Goal: Task Accomplishment & Management: Manage account settings

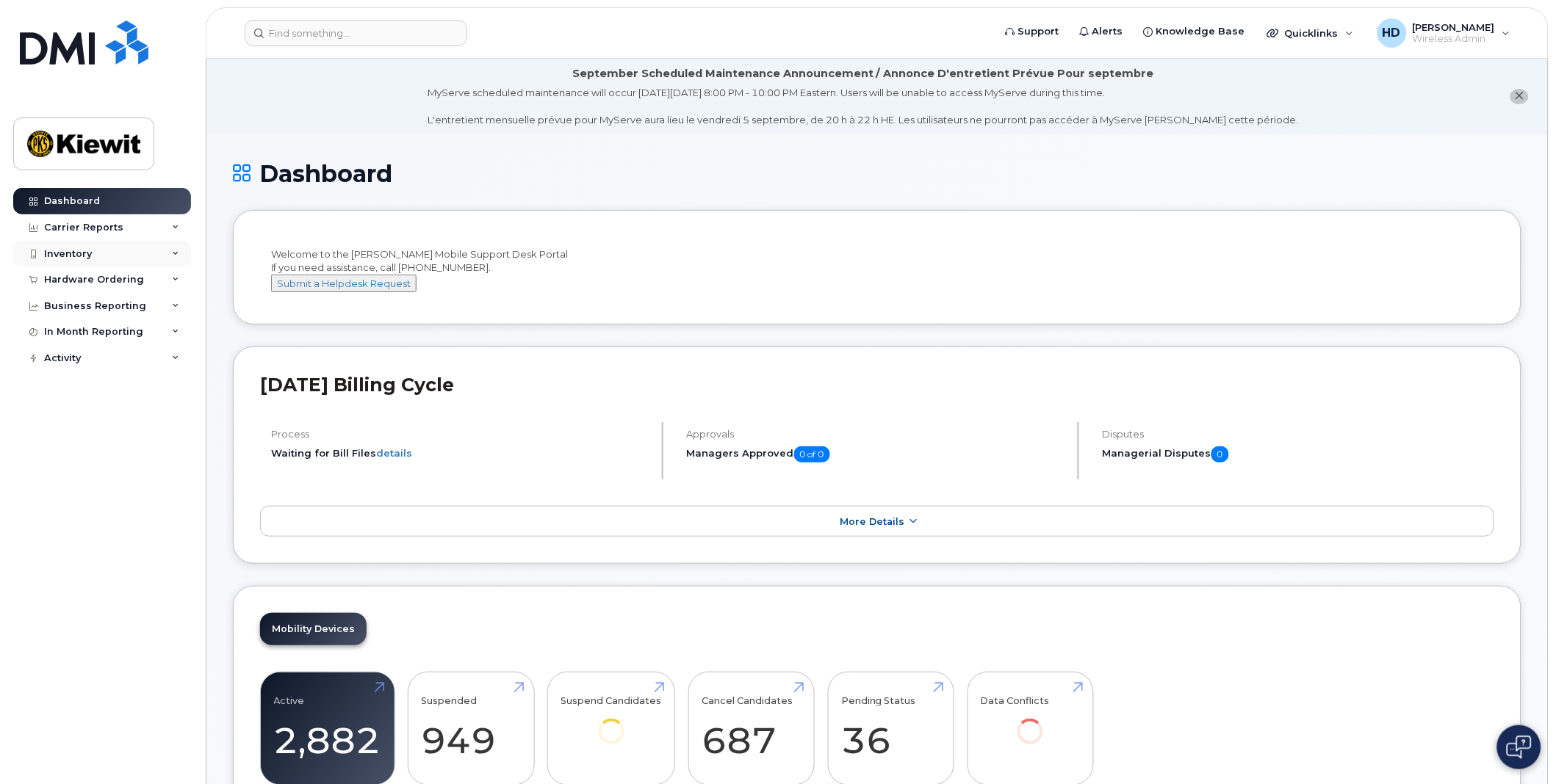
click at [173, 254] on icon at bounding box center [176, 254] width 7 height 7
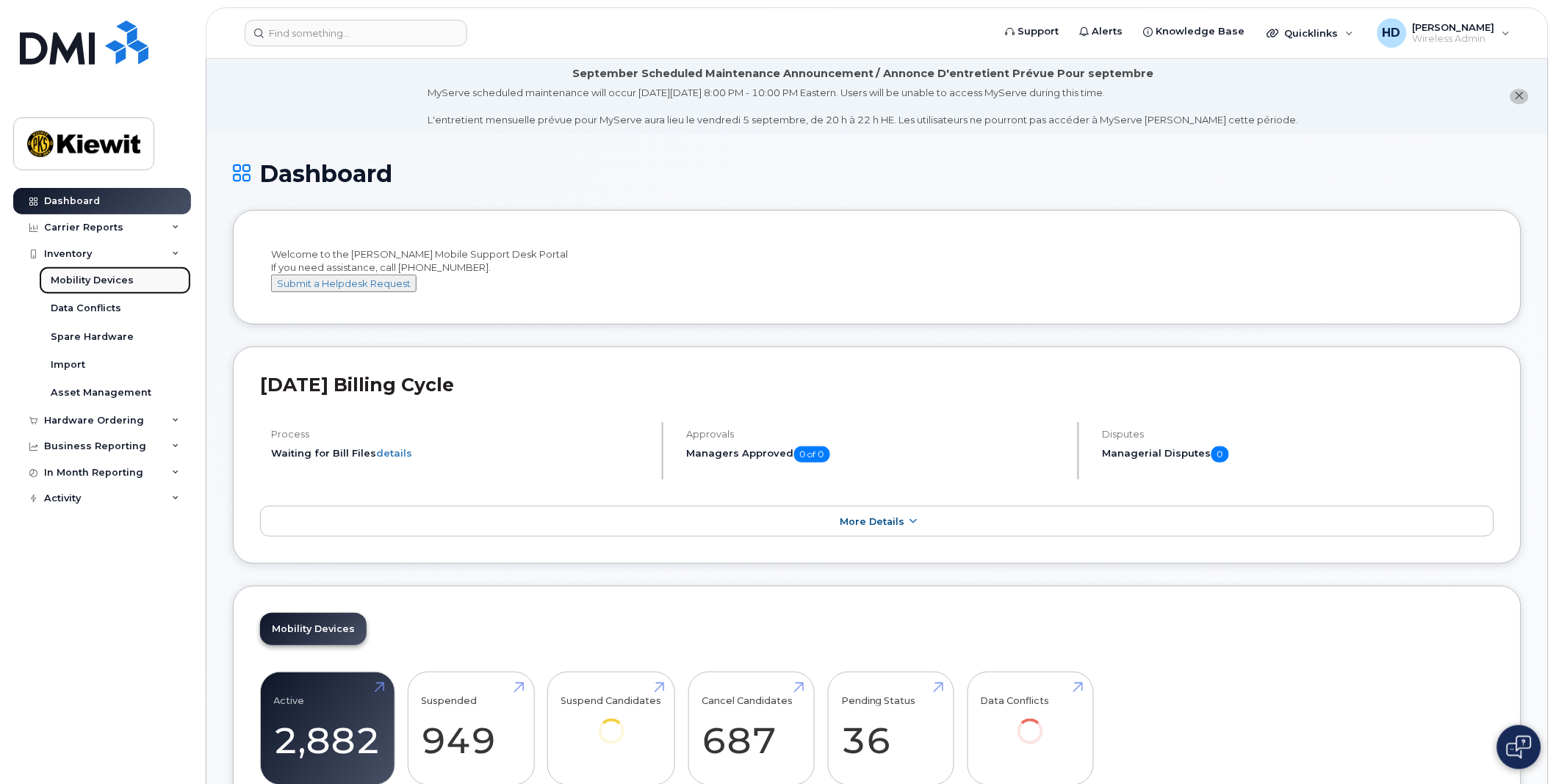
click at [112, 280] on div "Mobility Devices" at bounding box center [91, 280] width 83 height 13
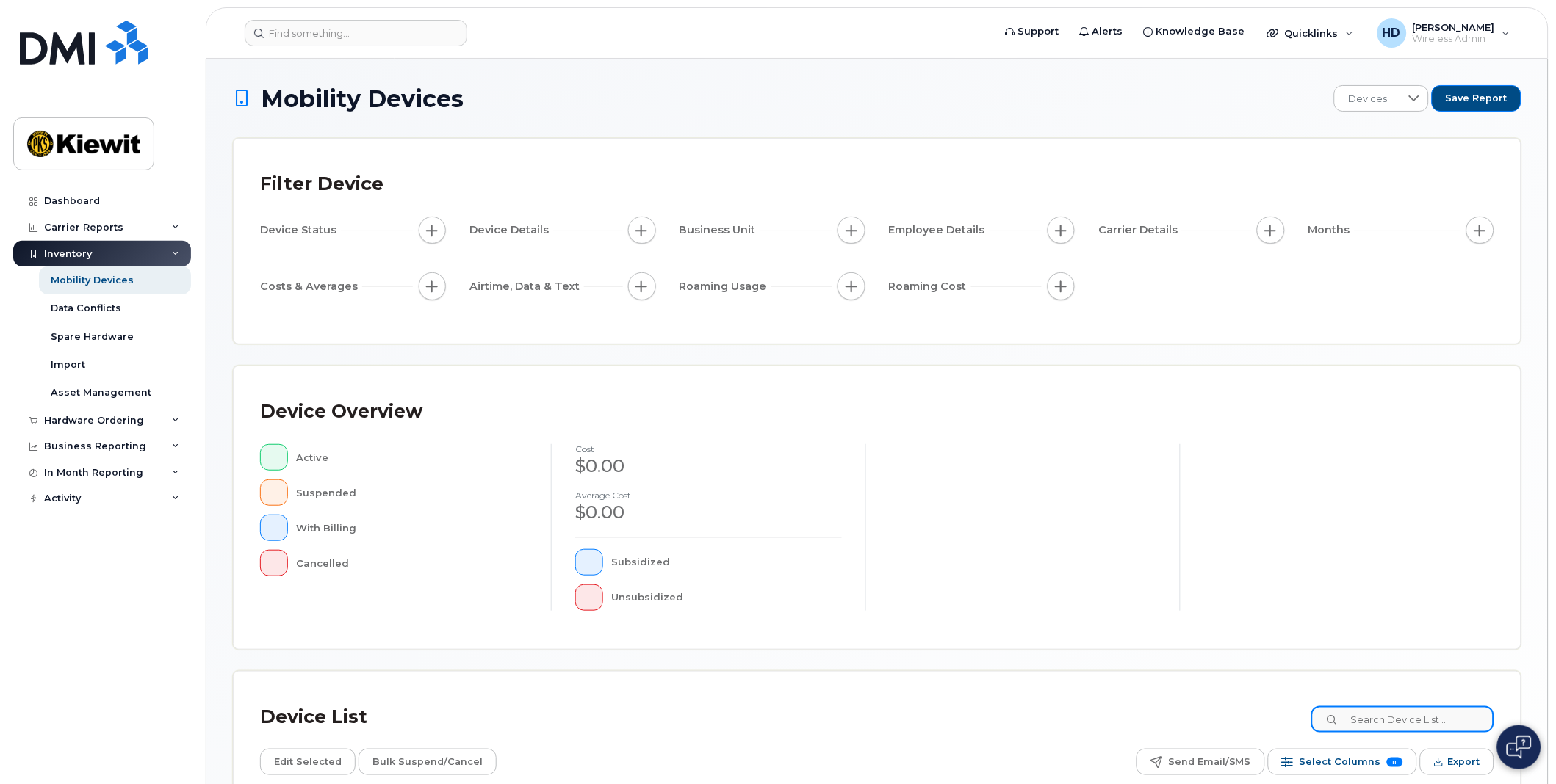
click at [1401, 727] on input at bounding box center [1402, 720] width 183 height 27
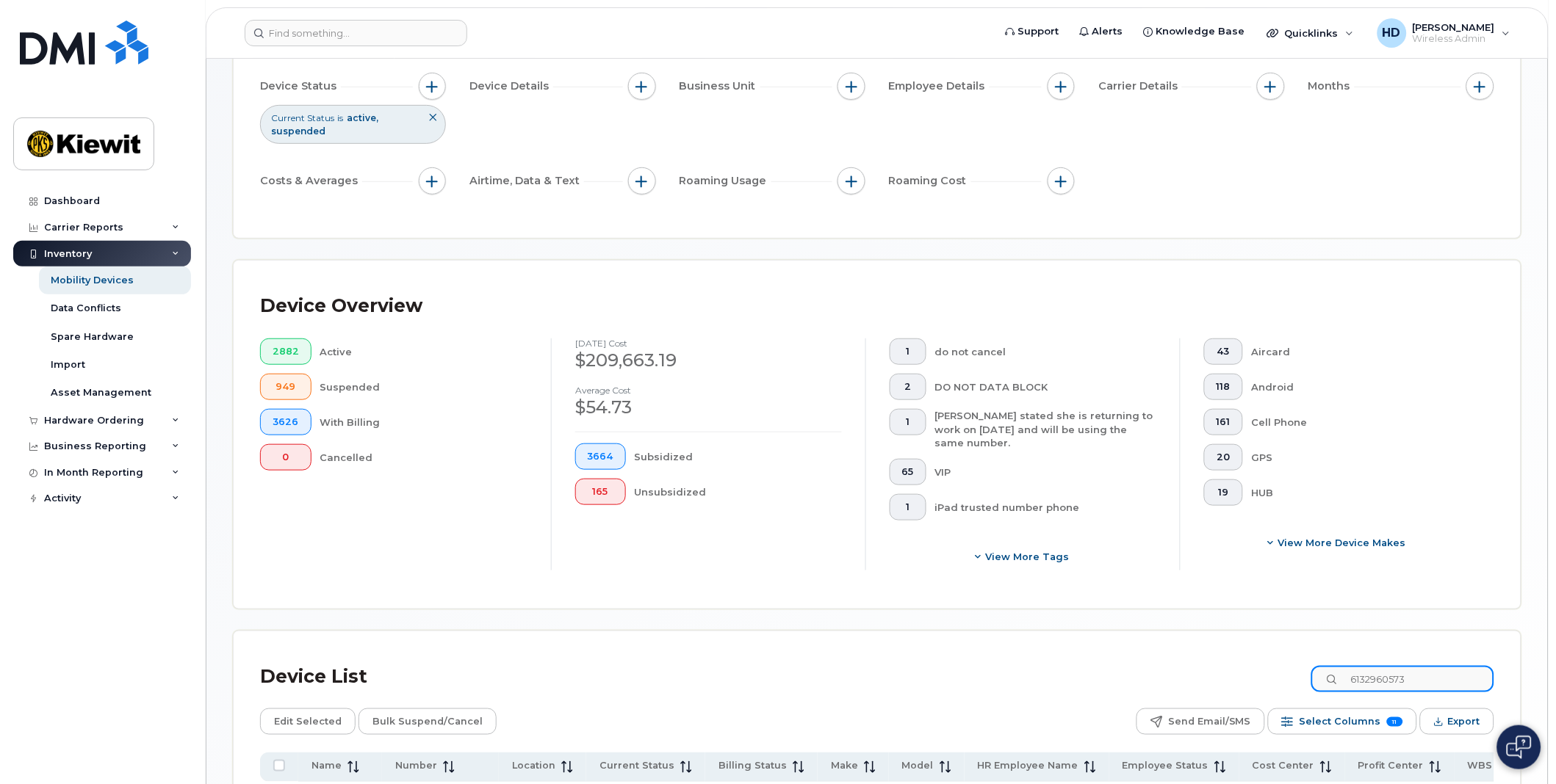
scroll to position [289, 0]
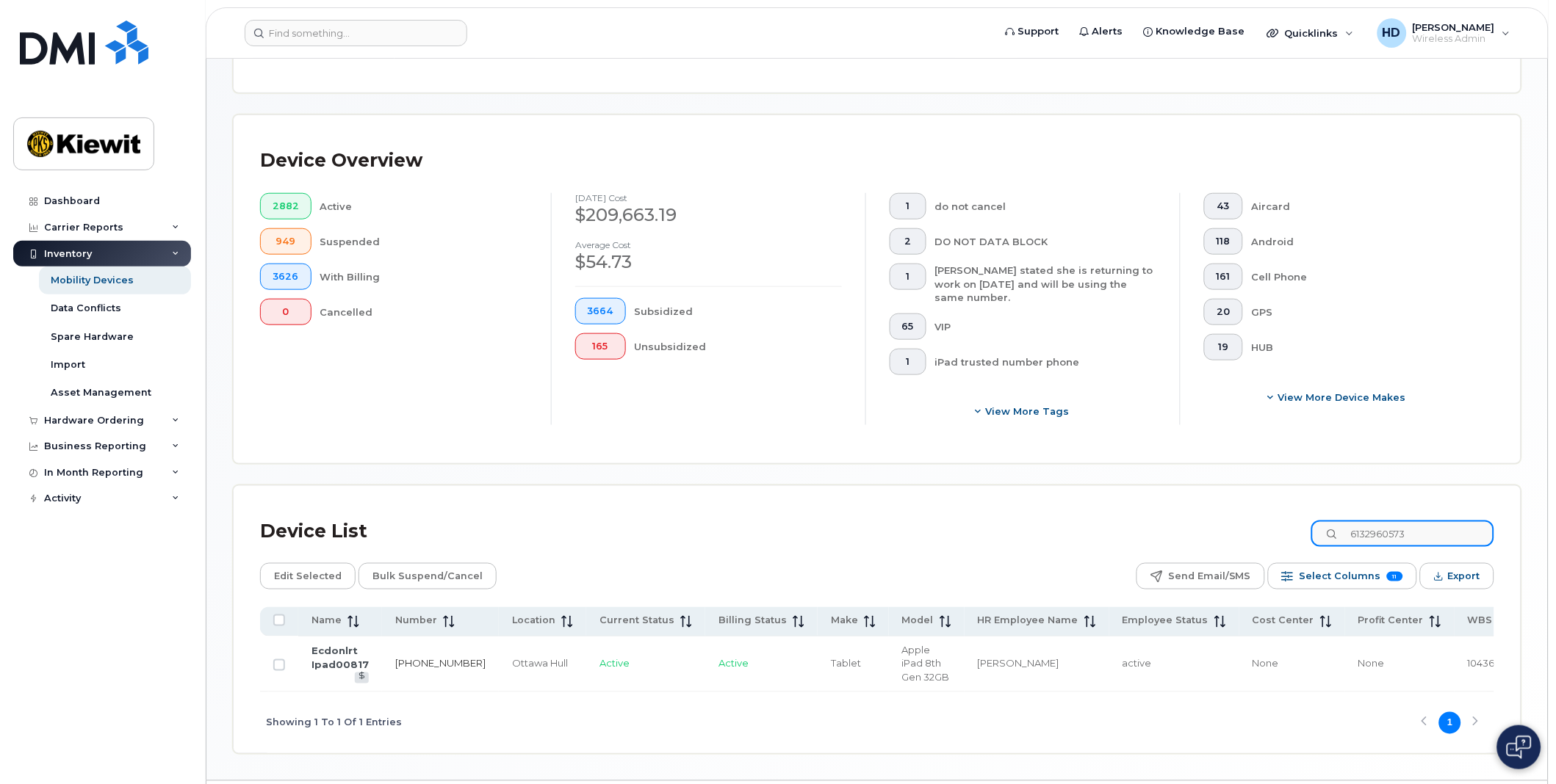
type input "6132960573"
click at [409, 658] on link "613-296-0573" at bounding box center [441, 663] width 91 height 12
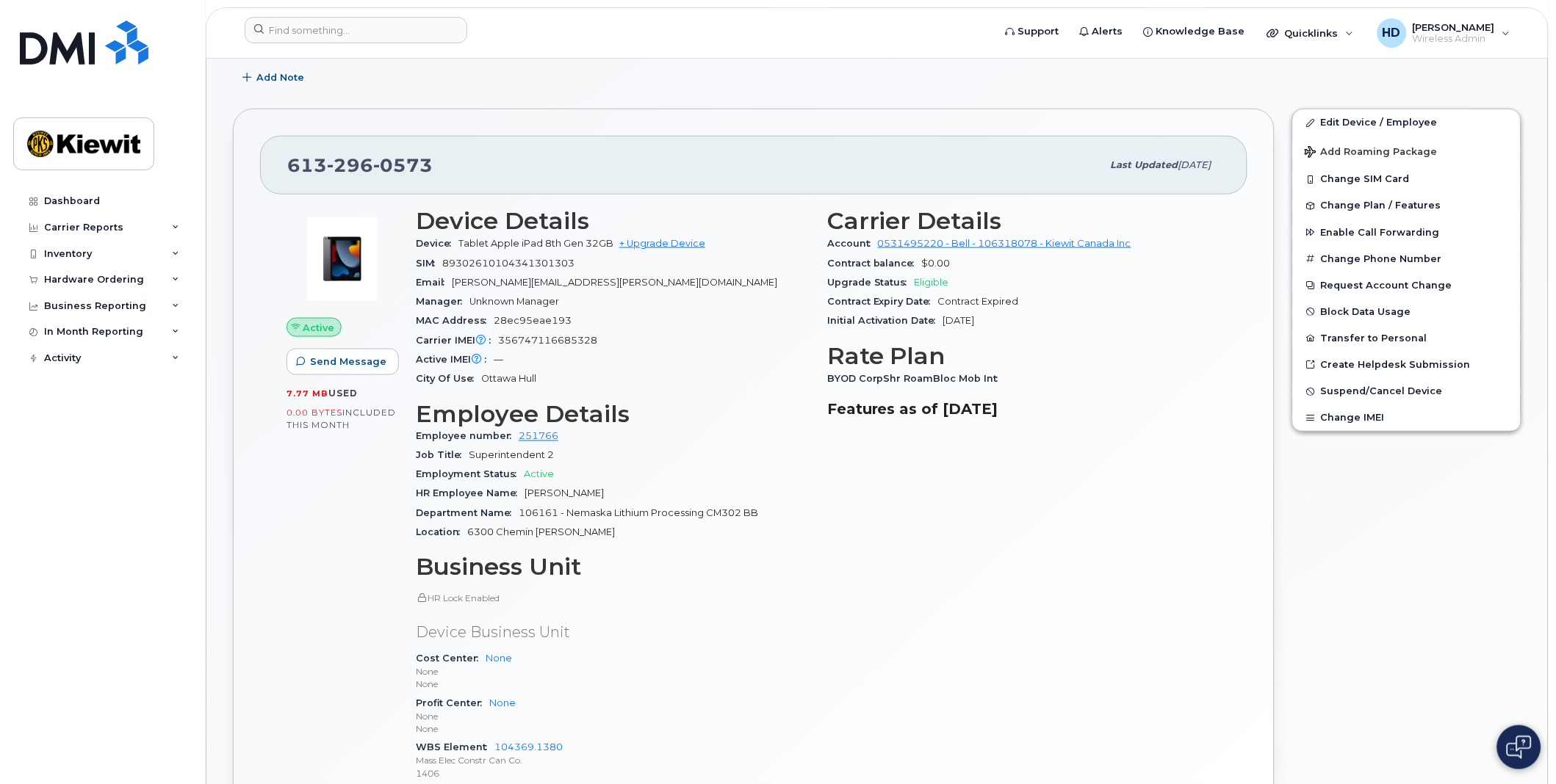
scroll to position [408, 0]
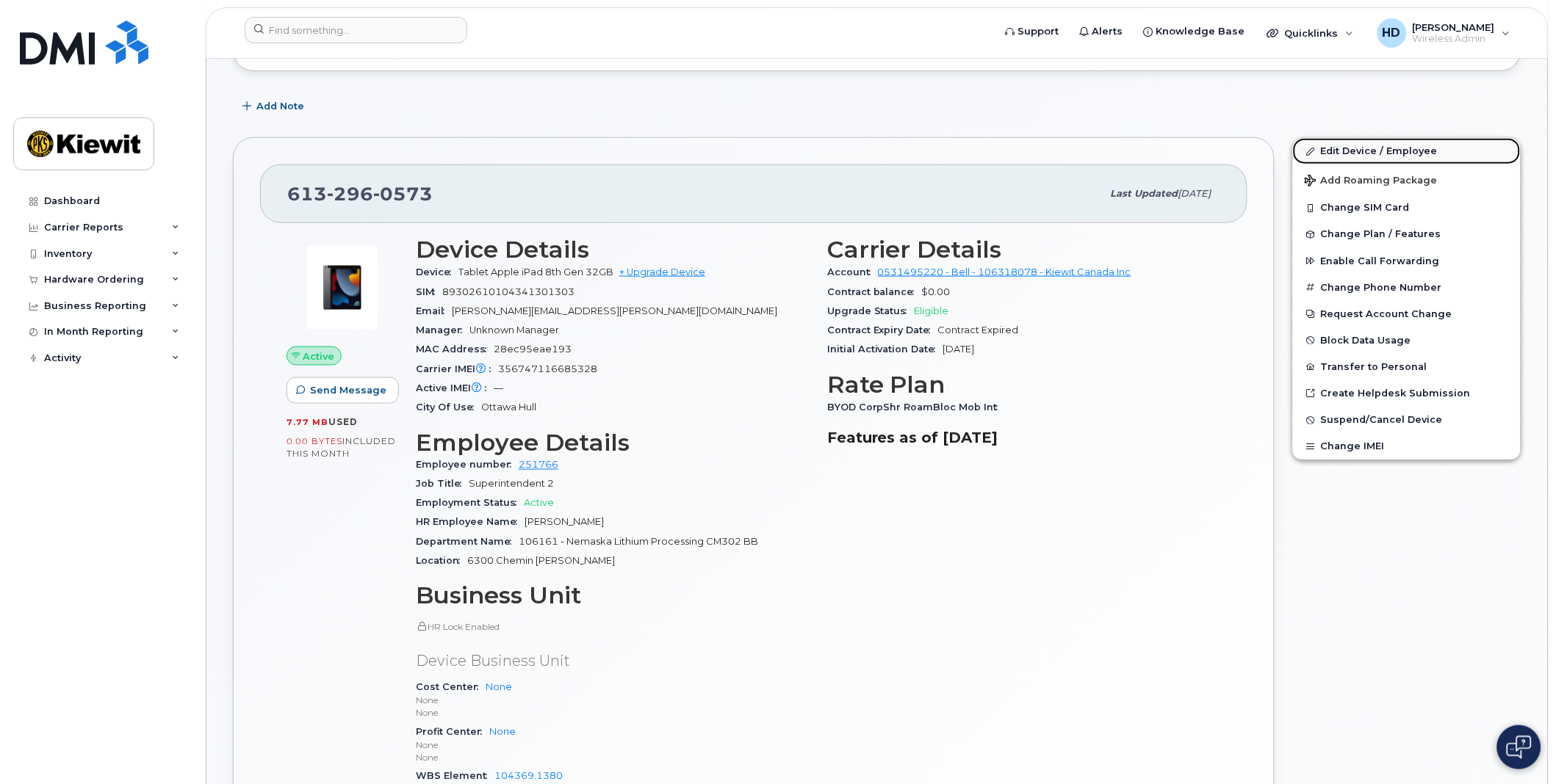
click at [1379, 151] on link "Edit Device / Employee" at bounding box center [1407, 151] width 227 height 27
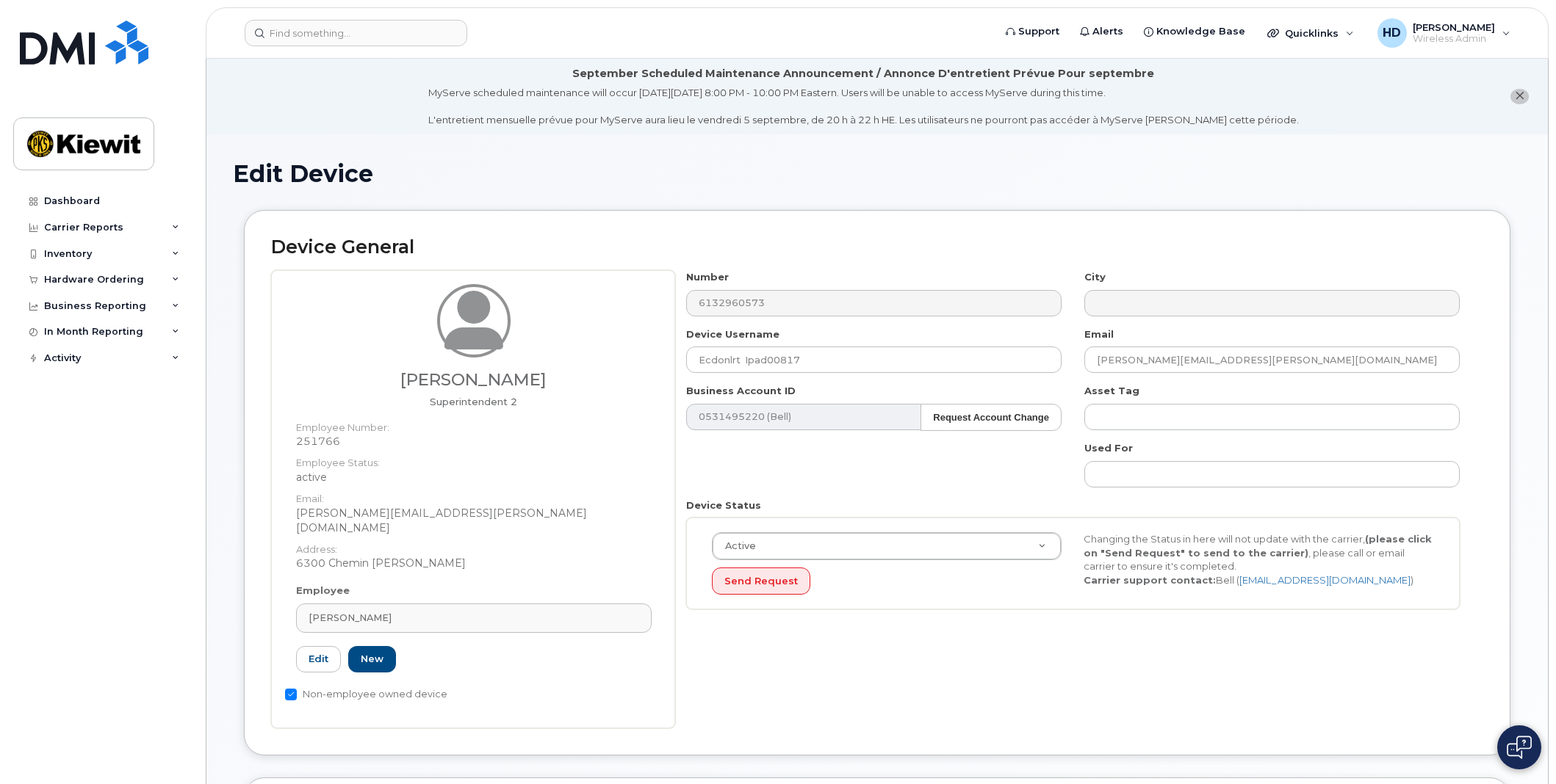
select select "14059"
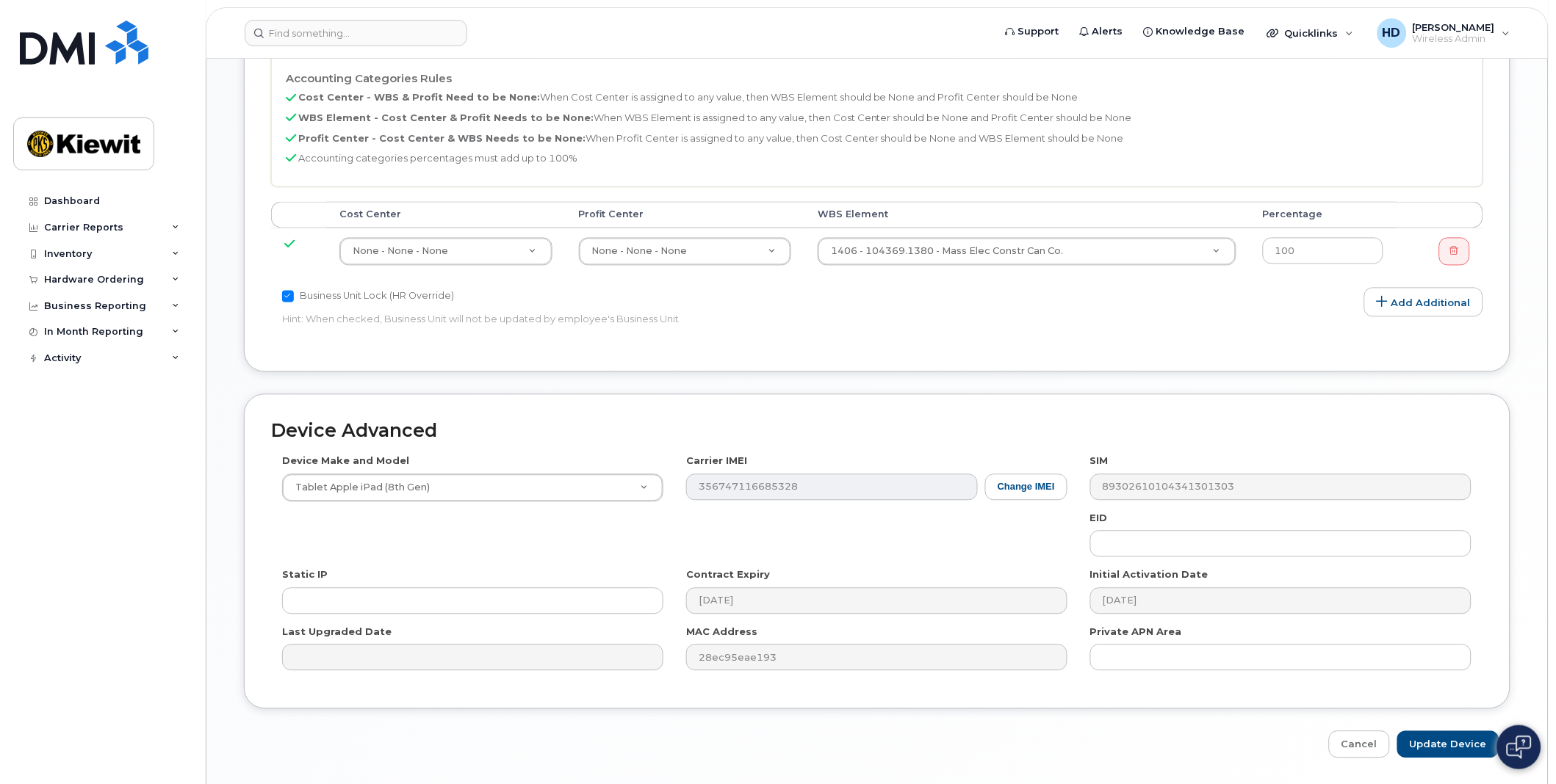
scroll to position [820, 0]
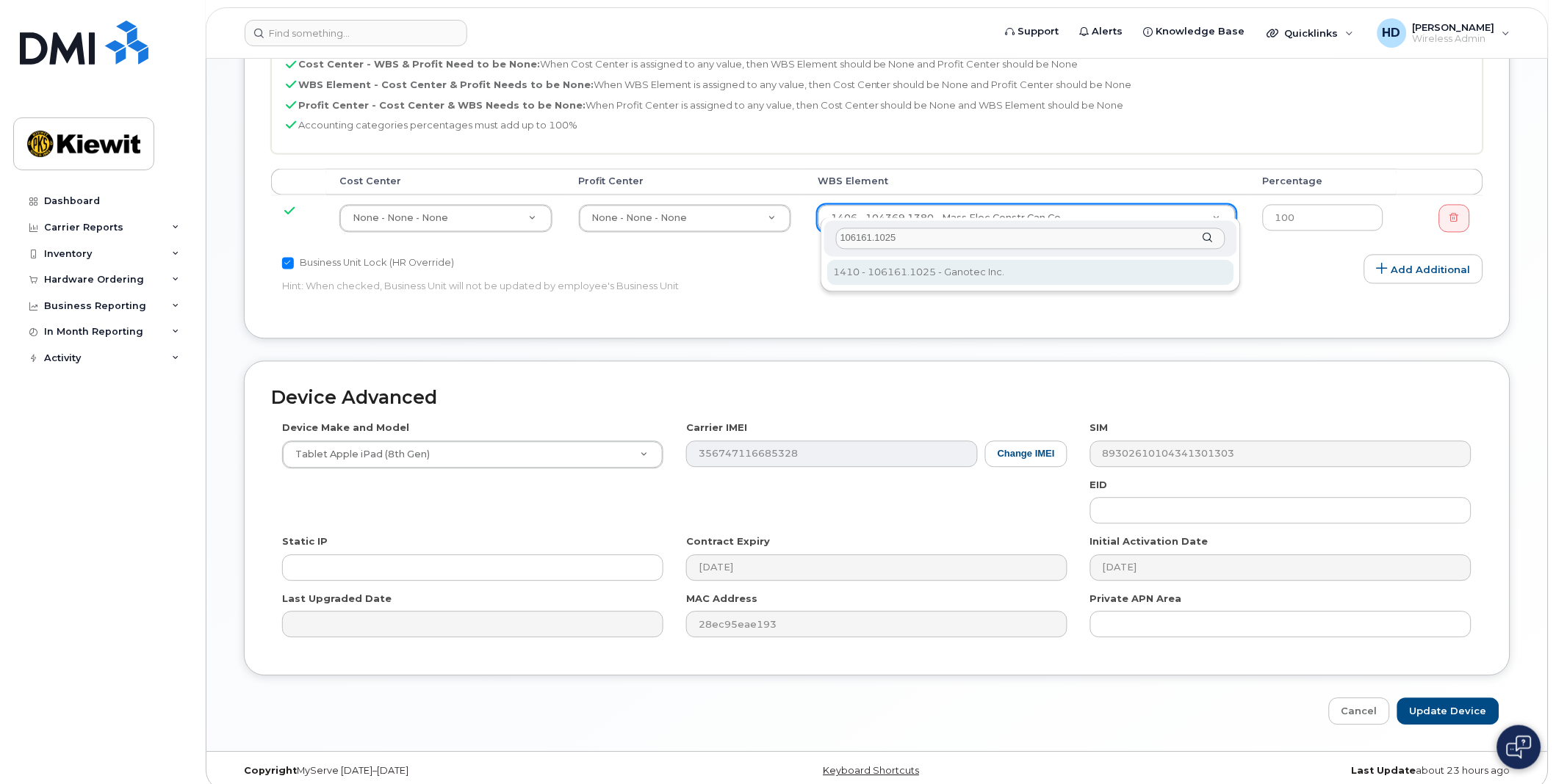
type input "106161.1025"
type input "33447759"
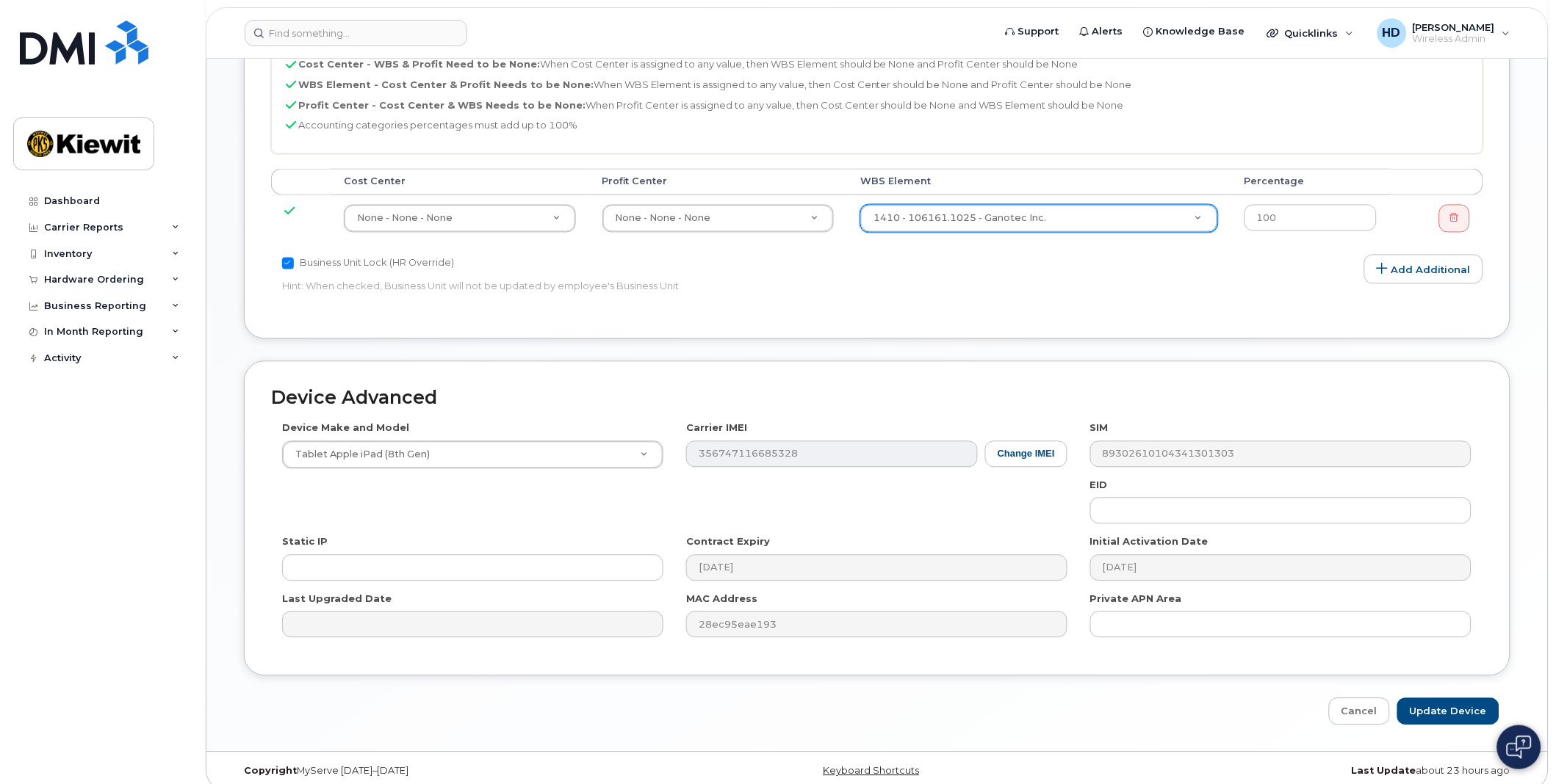
click at [884, 280] on p "Hint: When checked, Business Unit will not be updated by employee's Business Un…" at bounding box center [675, 287] width 785 height 14
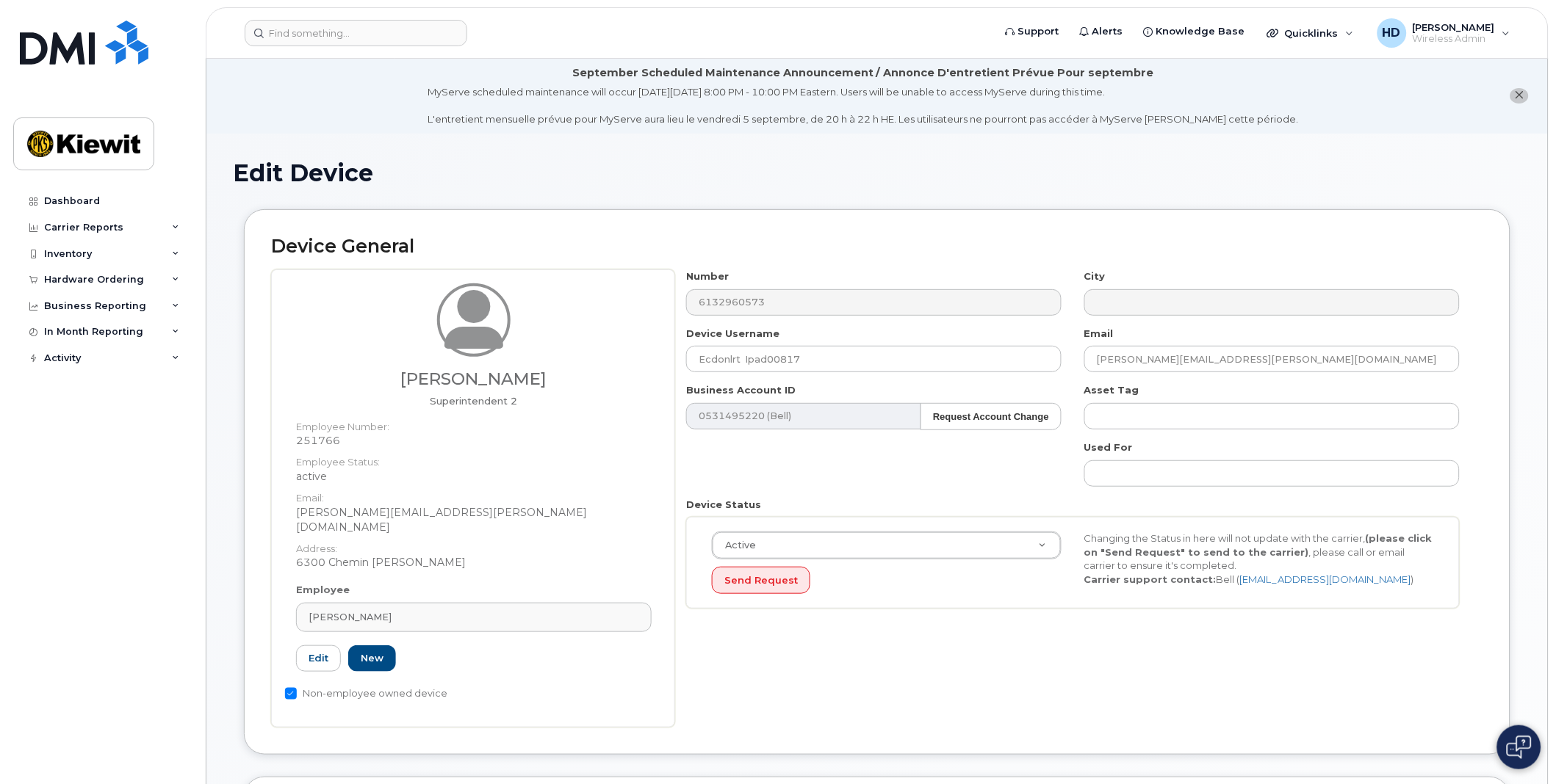
scroll to position [0, 0]
drag, startPoint x: 448, startPoint y: 511, endPoint x: 298, endPoint y: 518, distance: 150.2
click at [298, 518] on dd "[PERSON_NAME][EMAIL_ADDRESS][PERSON_NAME][DOMAIN_NAME]" at bounding box center [473, 520] width 355 height 29
copy dd "DAVE.BERGERON-TREMBLAY"
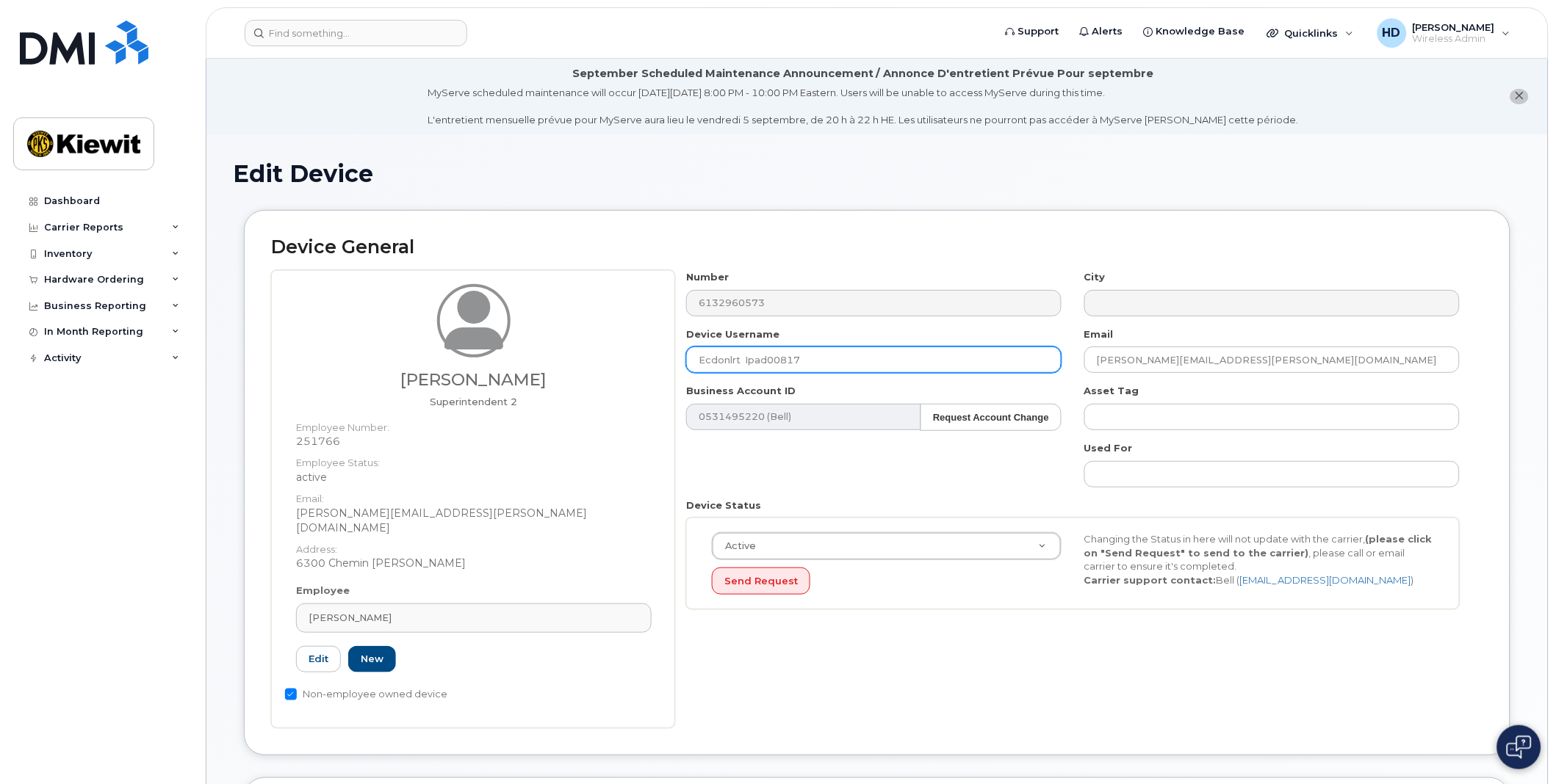
drag, startPoint x: 829, startPoint y: 362, endPoint x: 631, endPoint y: 362, distance: 198.0
click at [631, 362] on div "Dave Bergeron Tremblay Superintendent 2 Employee Number: 251766 Employee Status…" at bounding box center [877, 499] width 1212 height 458
paste input "DAVE.BERGERON-TREMBLAY"
click at [728, 360] on input "DAVE.BERGERON-TREMBLAY" at bounding box center [873, 360] width 376 height 27
click at [862, 359] on input "DAVE BERGERON-TREMBLAY" at bounding box center [873, 360] width 376 height 27
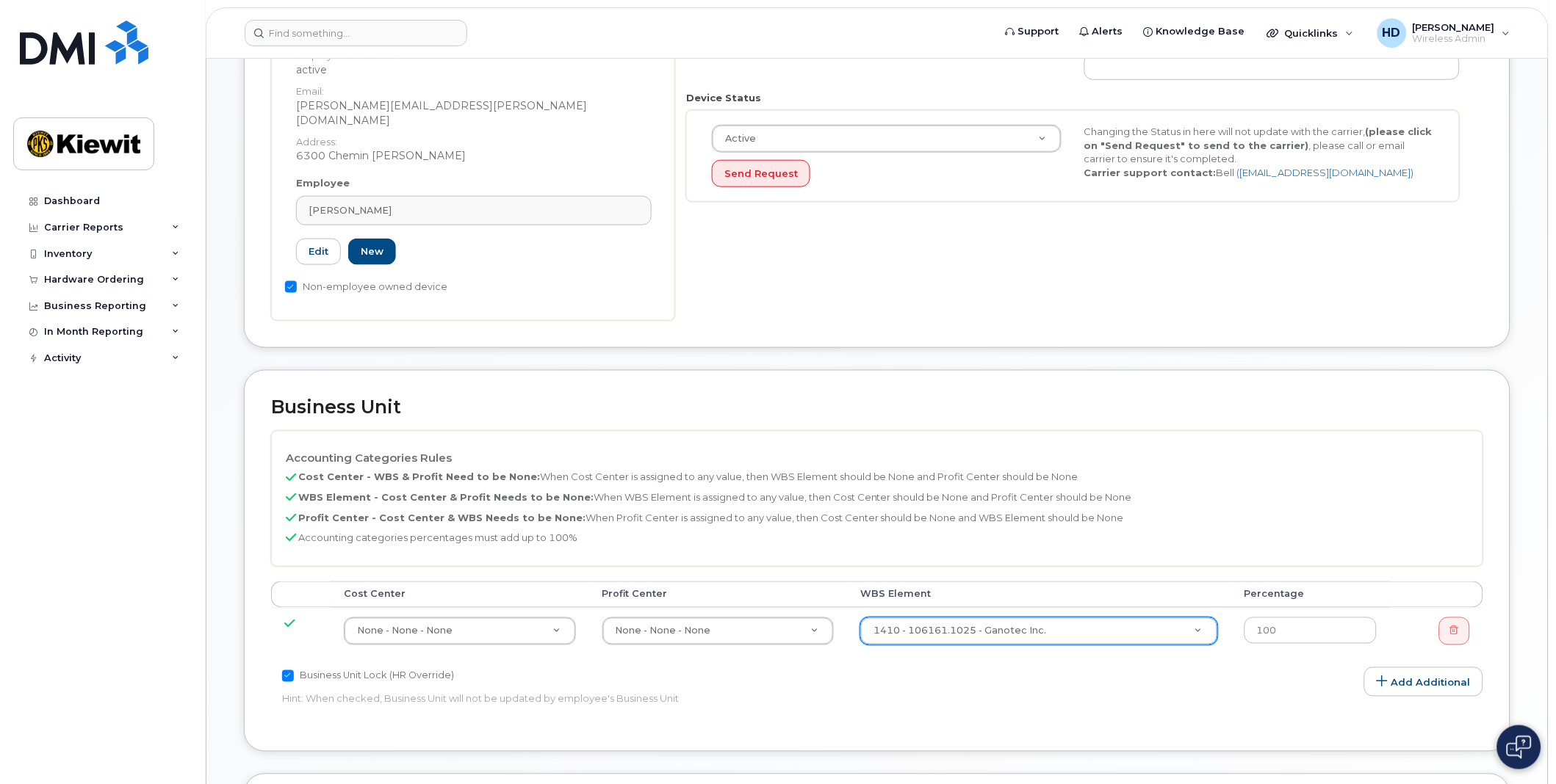
scroll to position [816, 0]
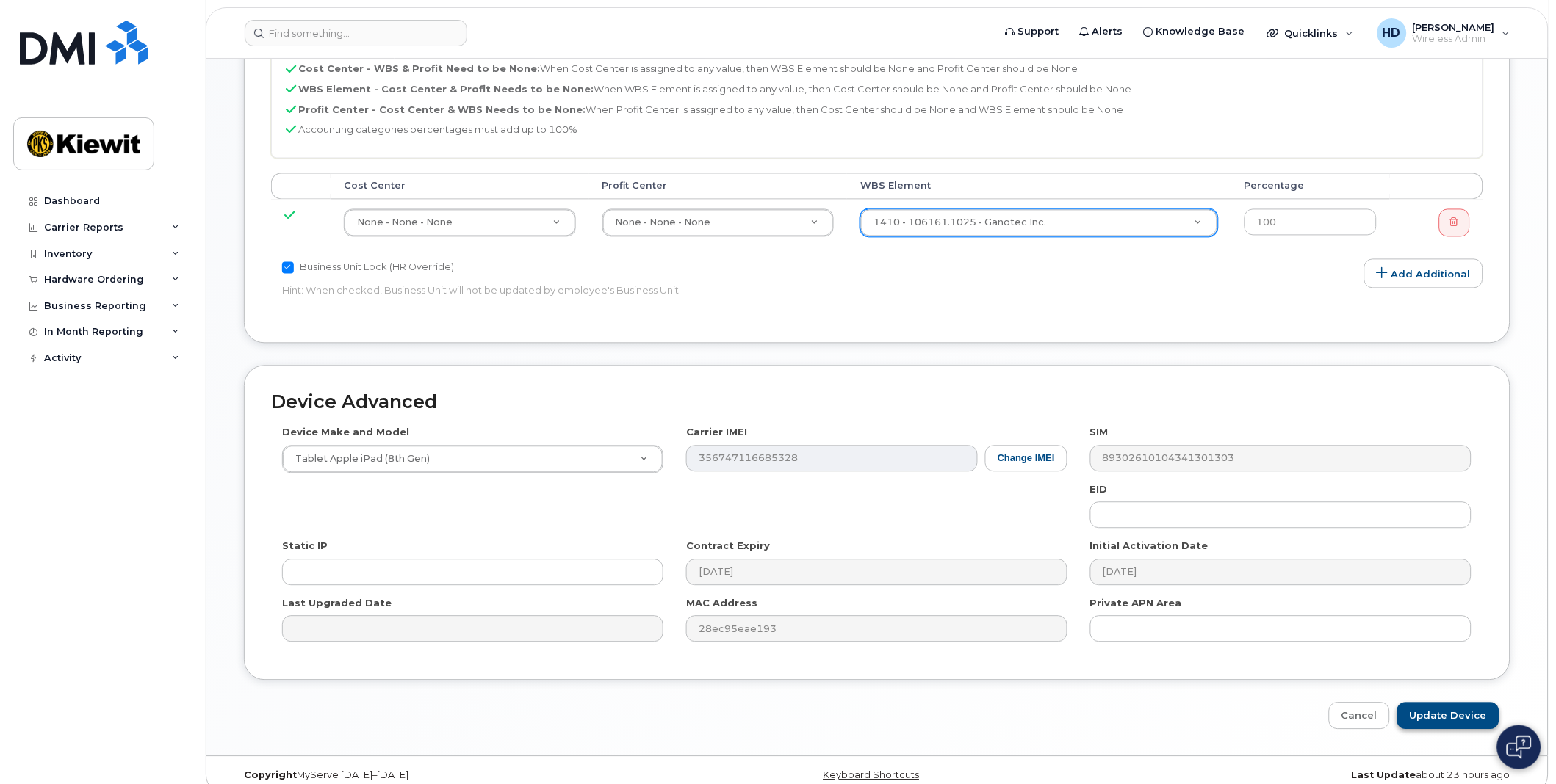
type input "[PERSON_NAME] (iPad)"
click at [1462, 709] on input "Update Device" at bounding box center [1448, 716] width 102 height 28
type input "Saving..."
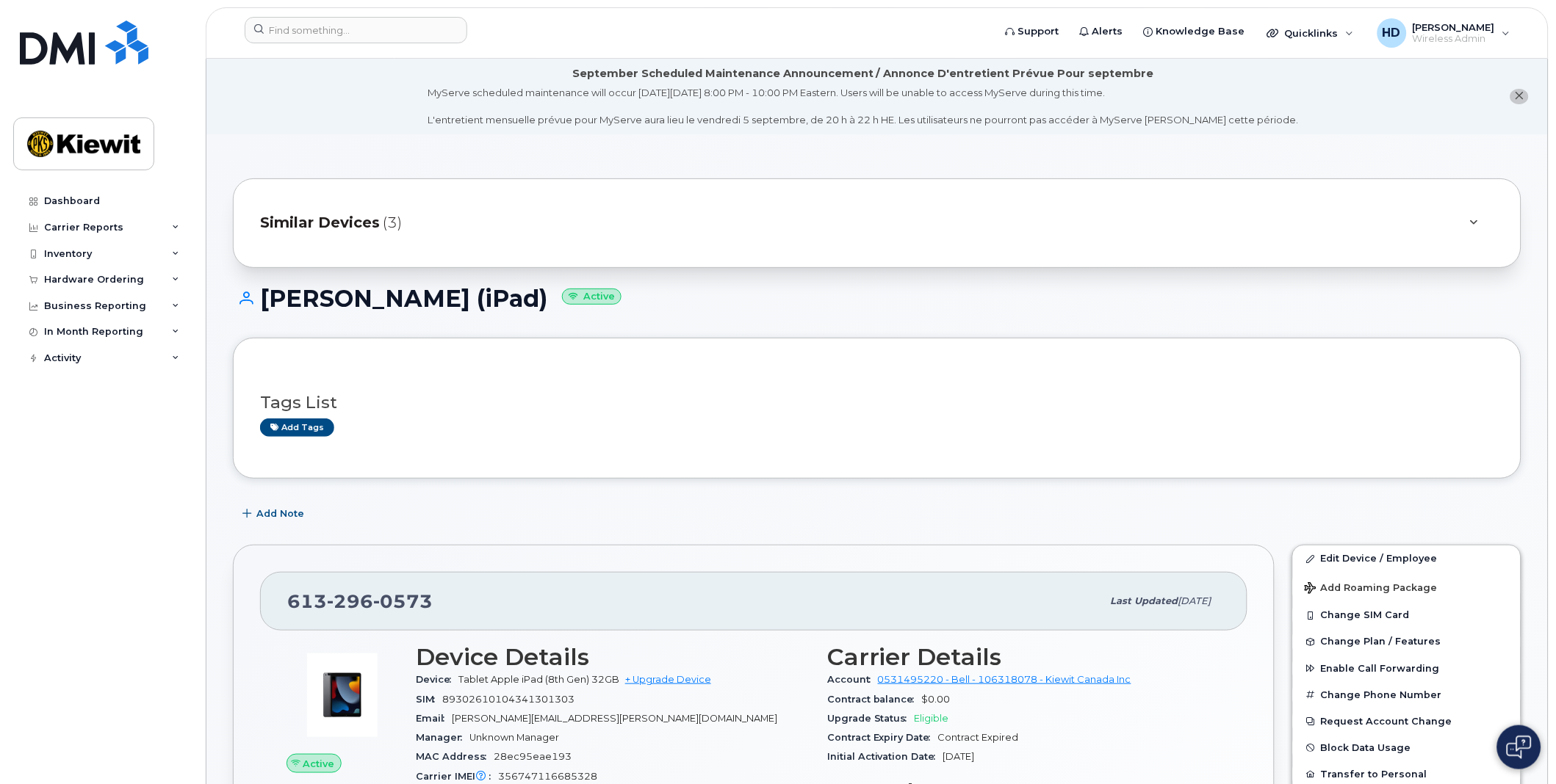
click at [1476, 221] on icon at bounding box center [1473, 223] width 8 height 10
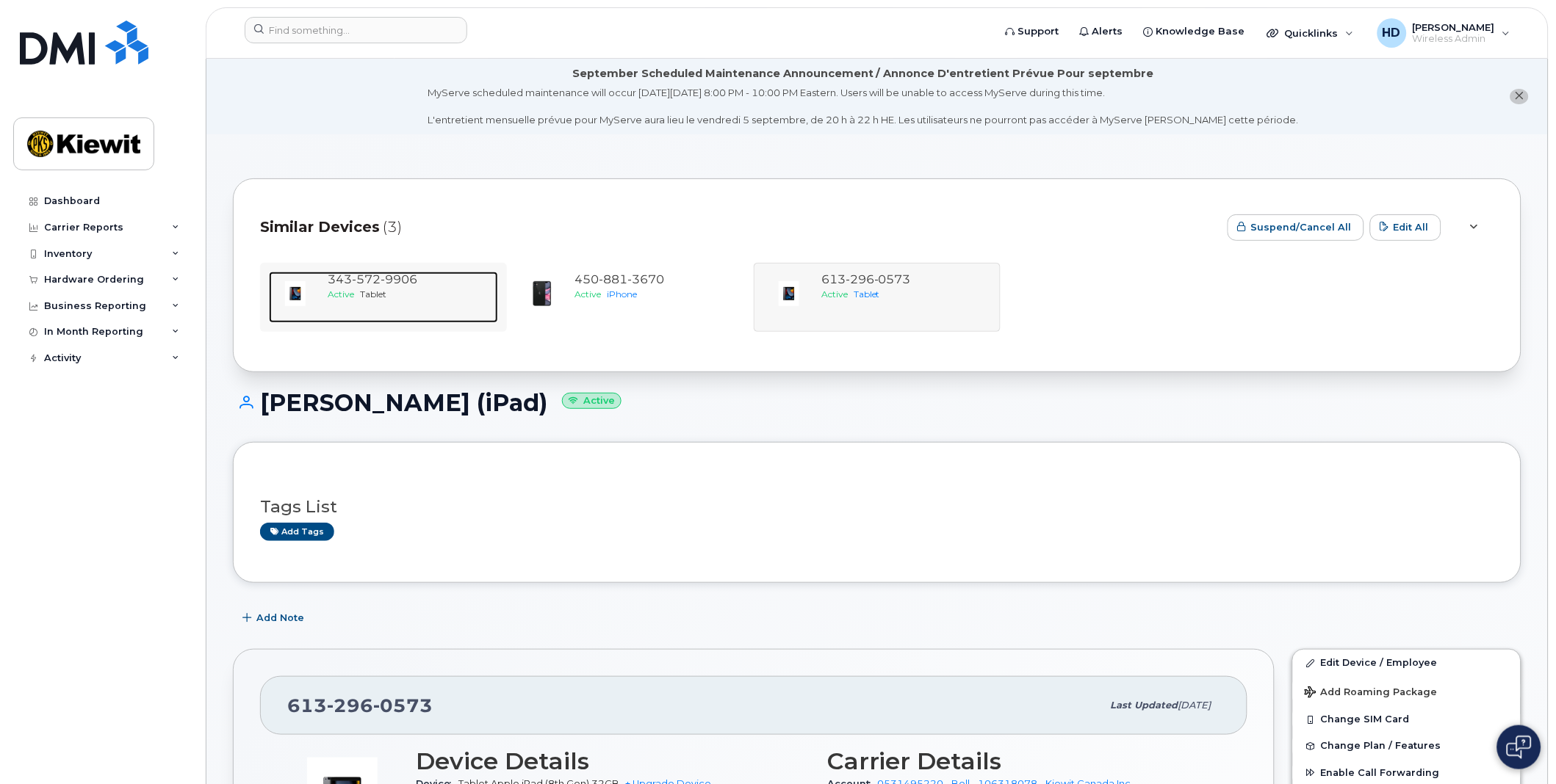
click at [424, 275] on div "343 572 9906" at bounding box center [409, 280] width 164 height 17
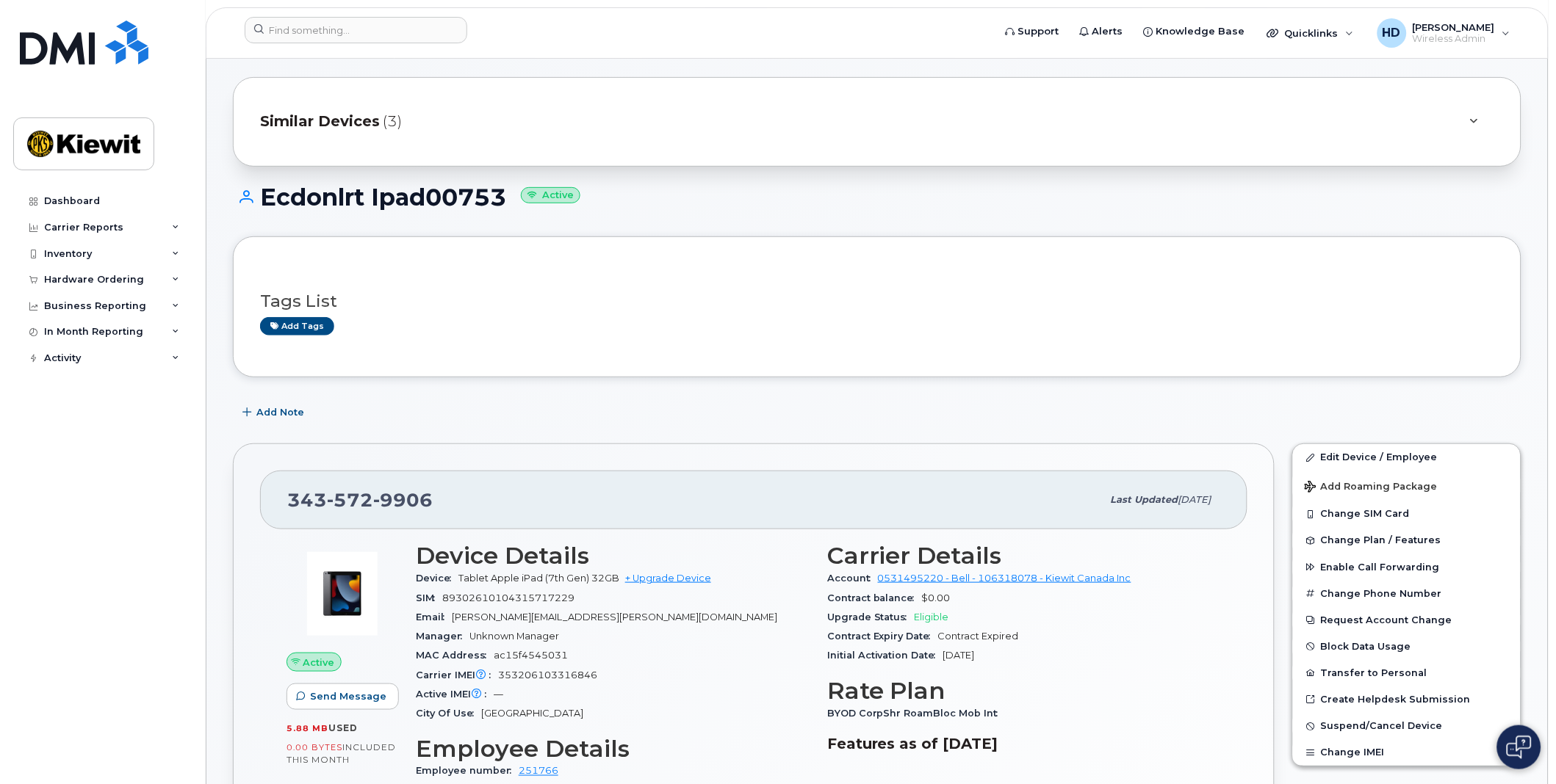
scroll to position [82, 0]
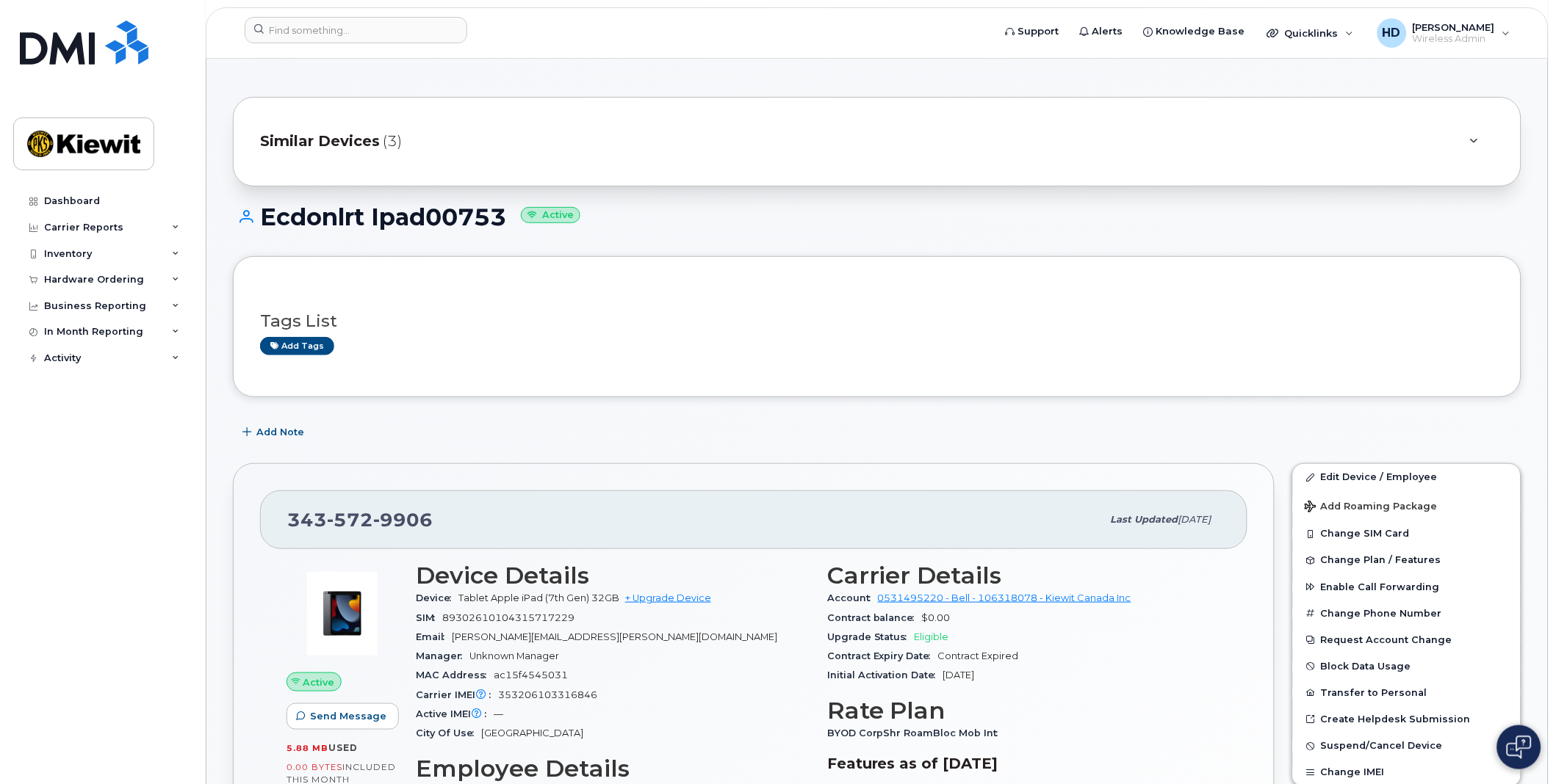
drag, startPoint x: 509, startPoint y: 218, endPoint x: 266, endPoint y: 208, distance: 243.2
click at [266, 208] on h1 "Ecdonlrt Ipad00753 Active" at bounding box center [877, 217] width 1289 height 26
copy h1 "Ecdonlrt Ipad00753"
click at [798, 392] on div "Tags List Add tags" at bounding box center [877, 327] width 1289 height 141
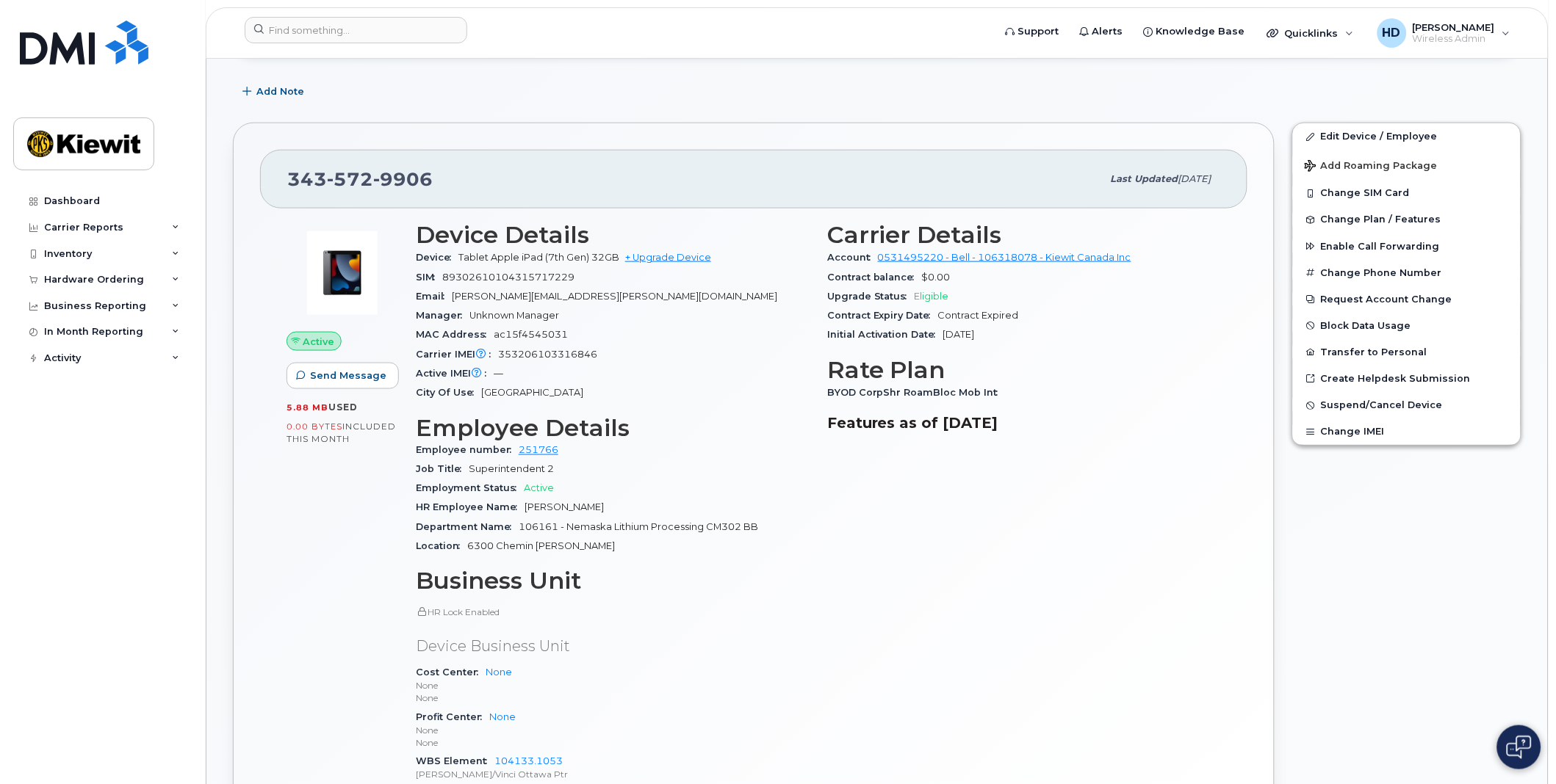
scroll to position [408, 0]
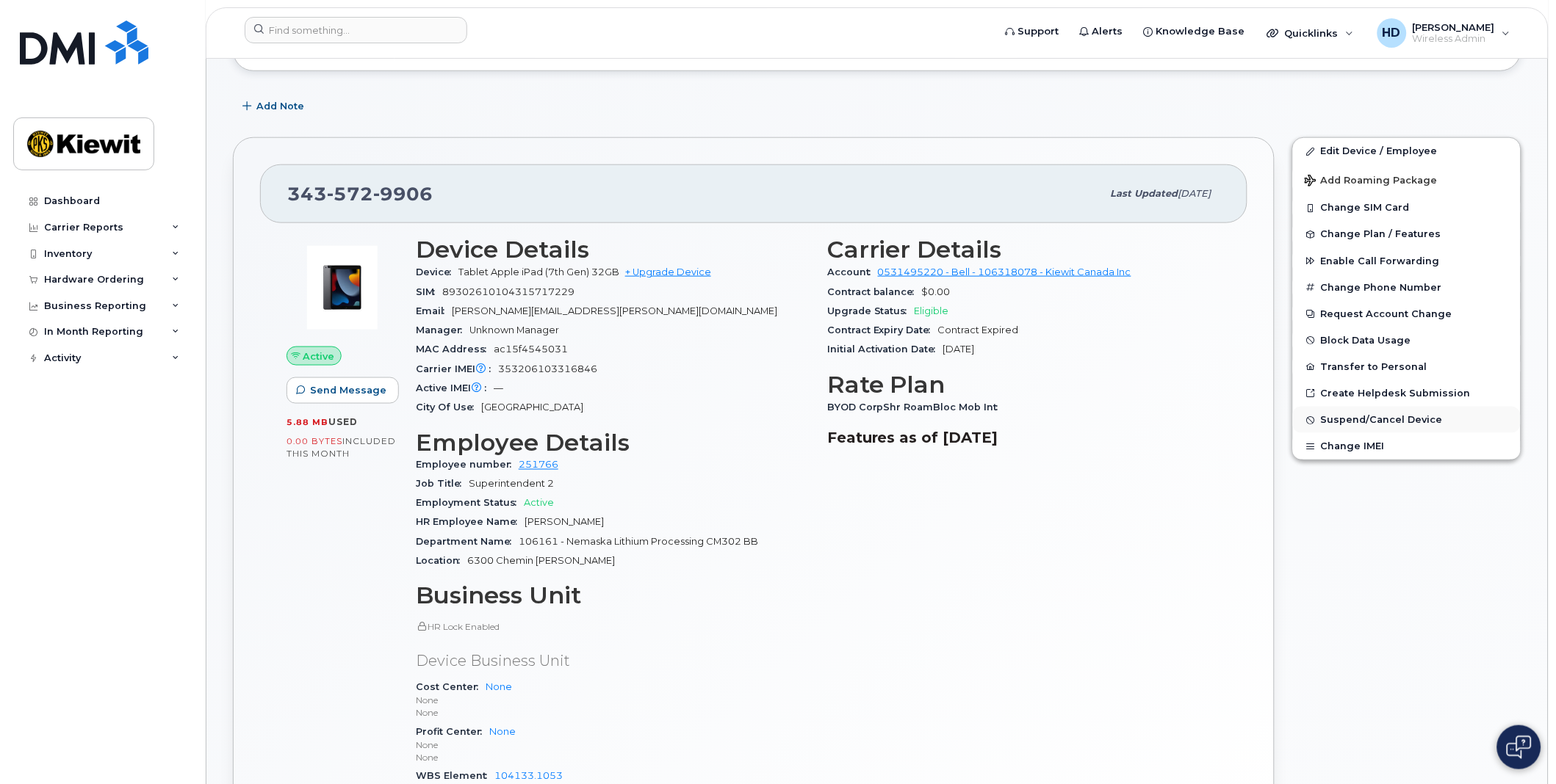
click at [1391, 422] on span "Suspend/Cancel Device" at bounding box center [1381, 420] width 122 height 11
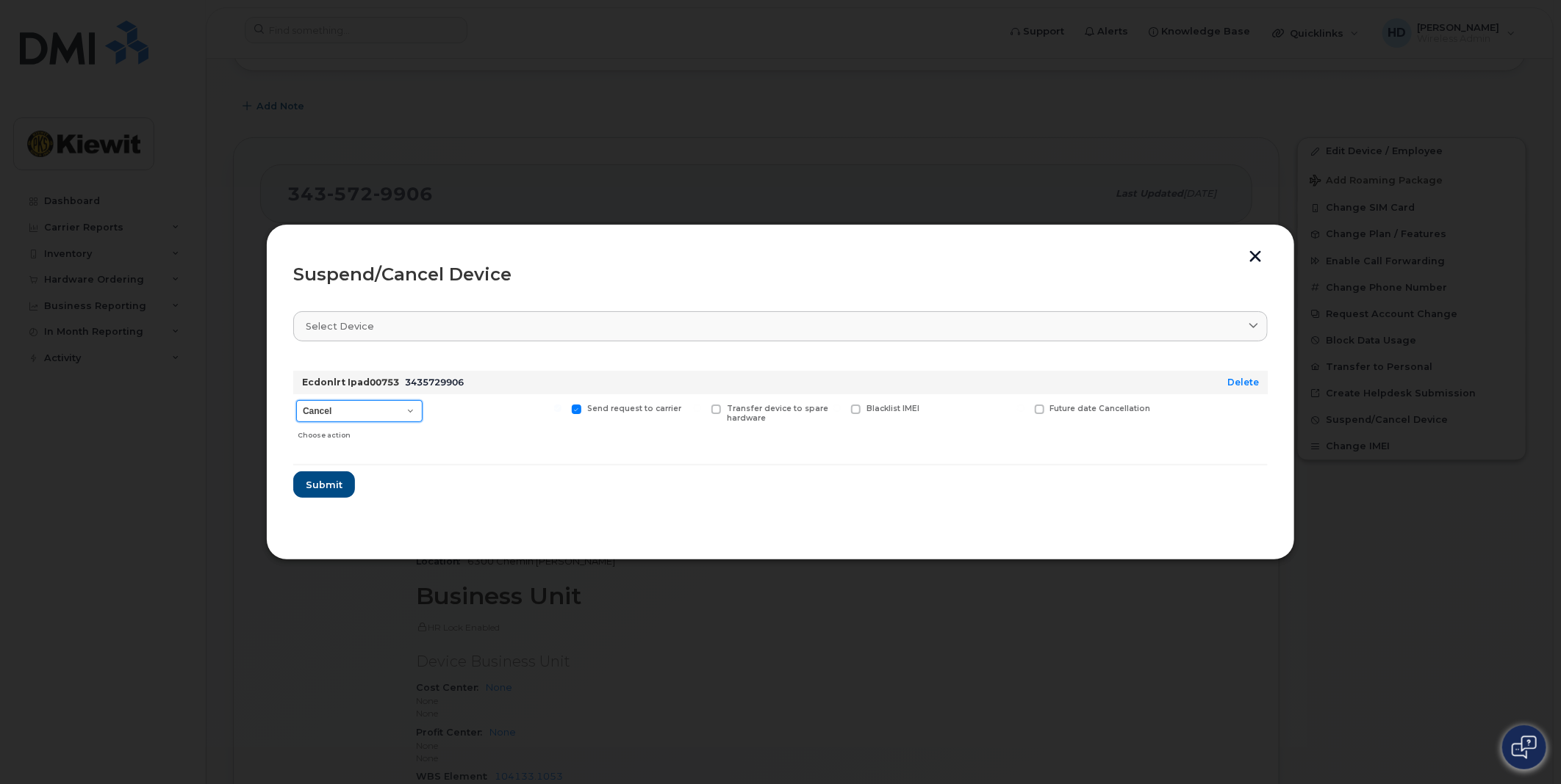
click at [410, 409] on select "Cancel Suspend - Extend Suspension Suspend - Reduced Rate Suspend - Full Rate S…" at bounding box center [359, 411] width 126 height 22
click at [1251, 255] on button "button" at bounding box center [1254, 257] width 22 height 15
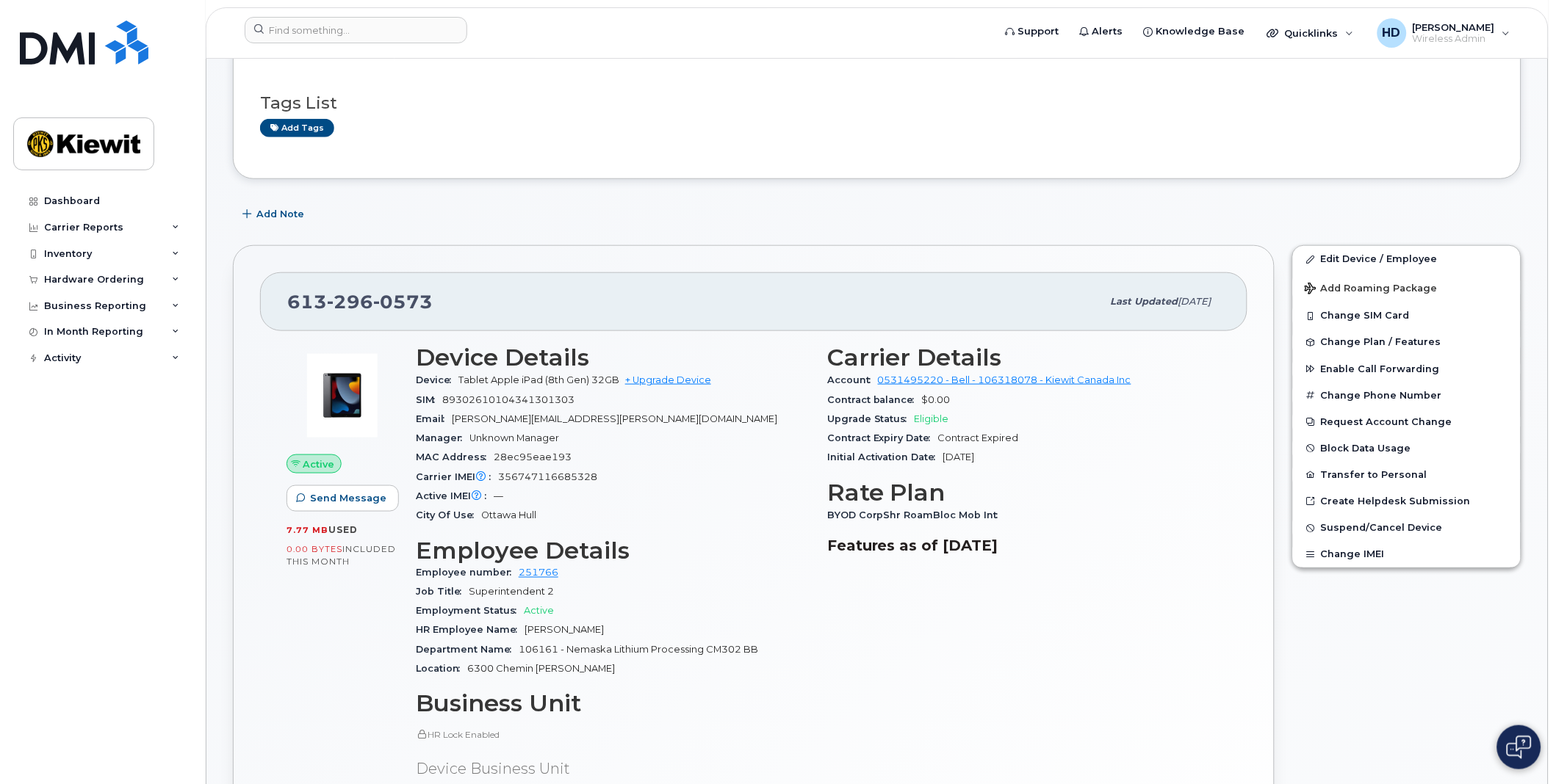
scroll to position [326, 0]
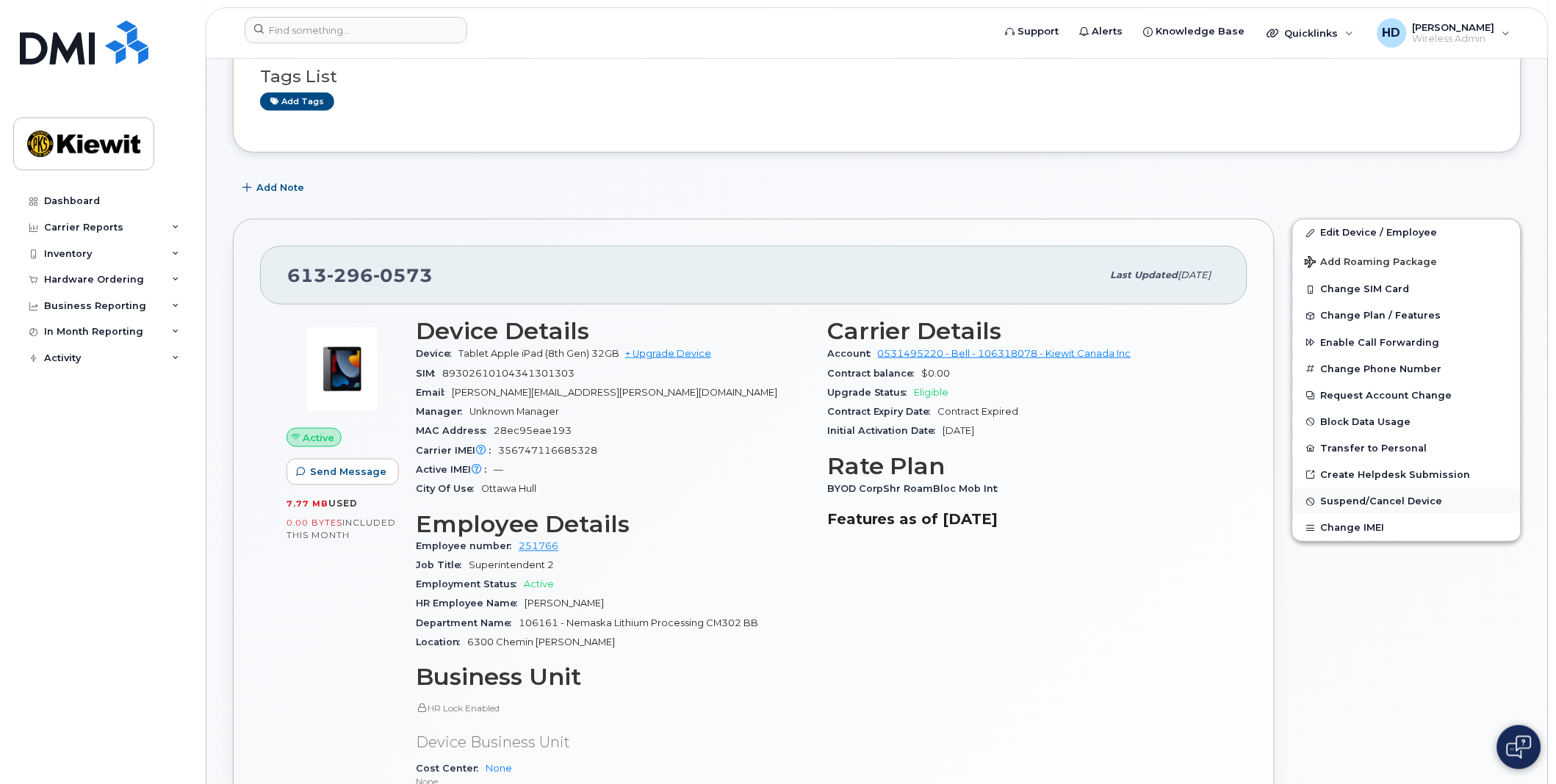
click at [1400, 507] on span "Suspend/Cancel Device" at bounding box center [1381, 502] width 122 height 11
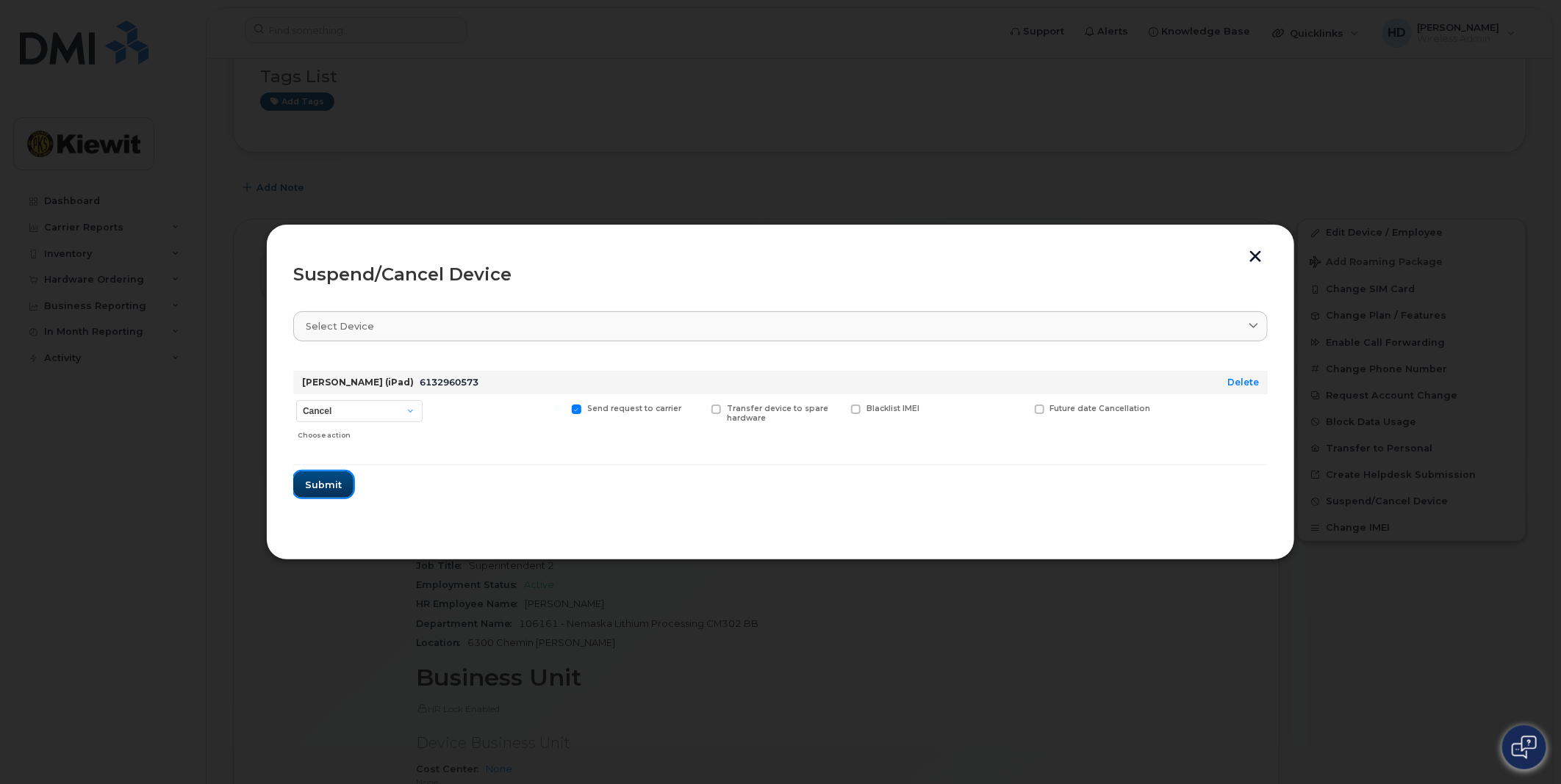
click at [323, 485] on span "Submit" at bounding box center [323, 485] width 36 height 14
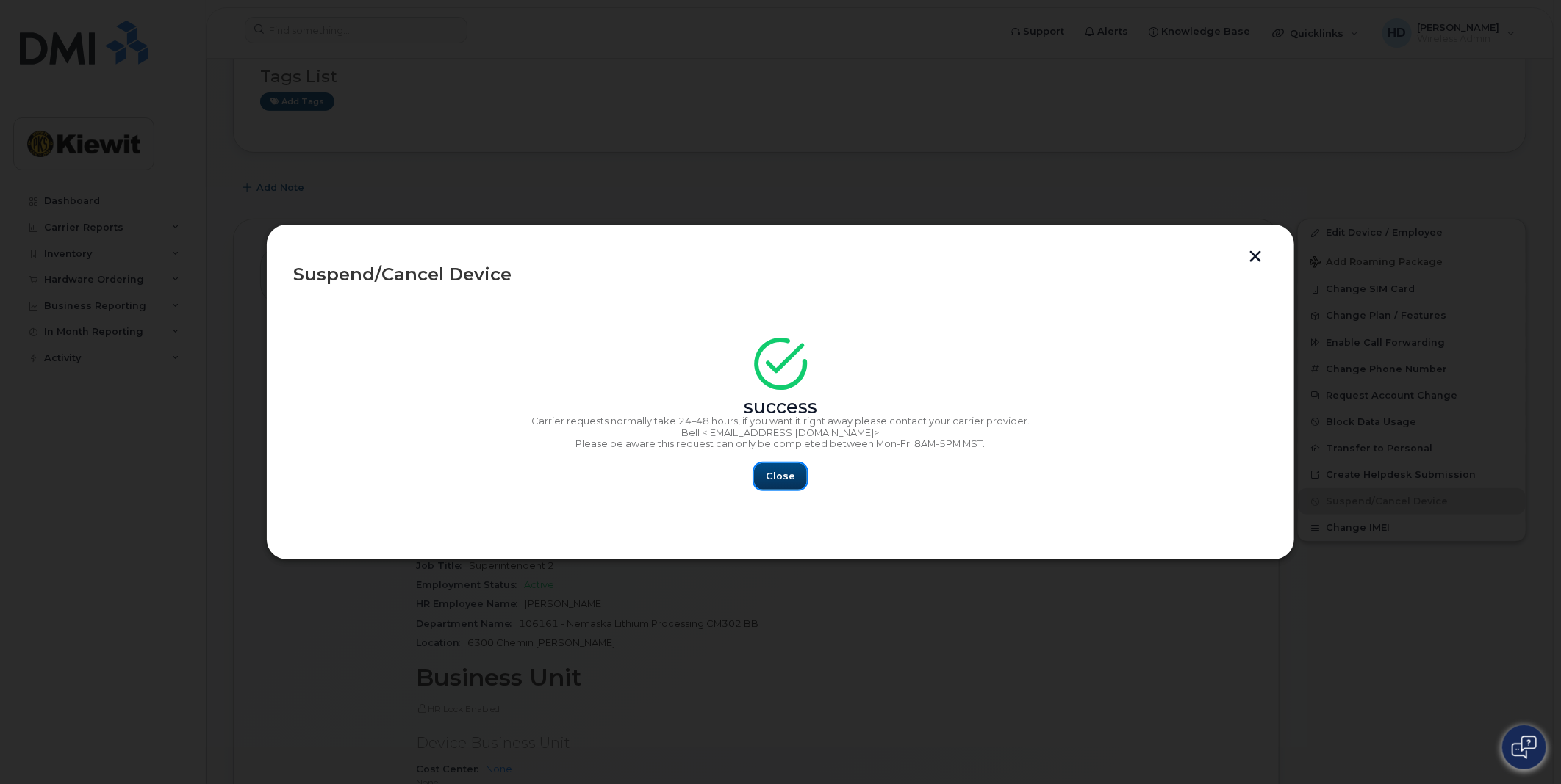
click at [794, 481] on button "Close" at bounding box center [781, 477] width 53 height 27
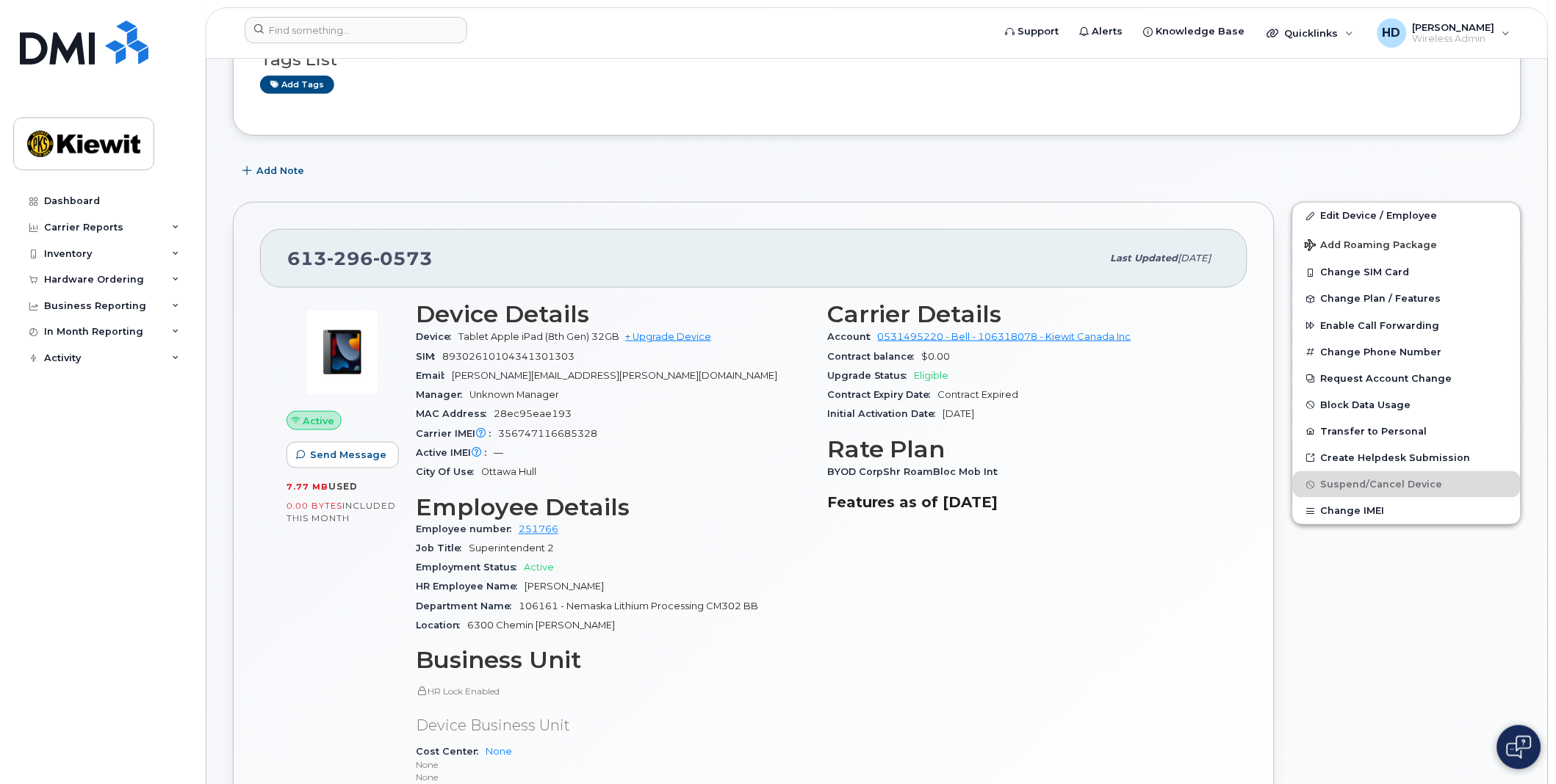
scroll to position [163, 0]
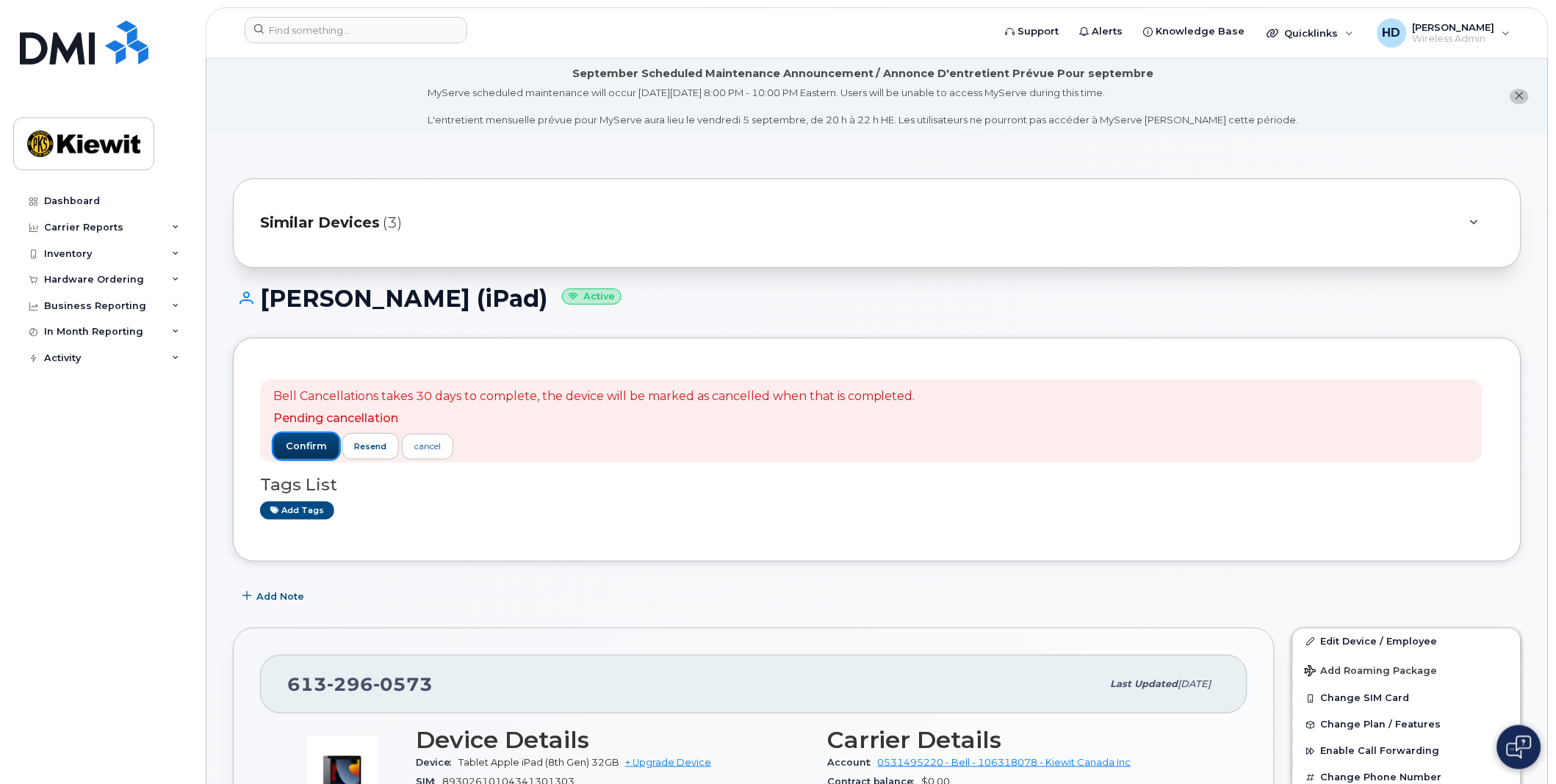
click at [299, 449] on span "confirm" at bounding box center [306, 446] width 41 height 13
